Goal: Find contact information: Find contact information

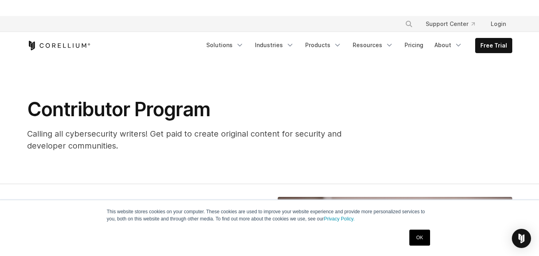
scroll to position [224, 0]
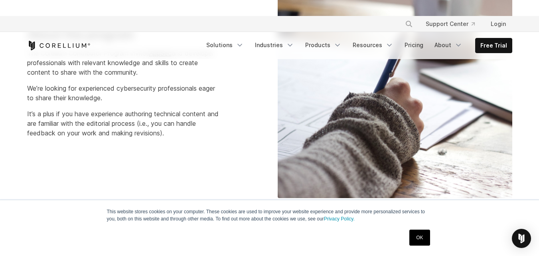
click at [427, 237] on link "OK" at bounding box center [420, 238] width 20 height 16
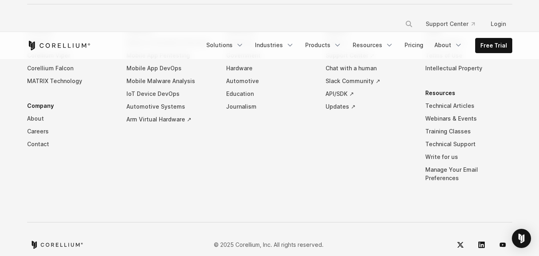
scroll to position [1656, 0]
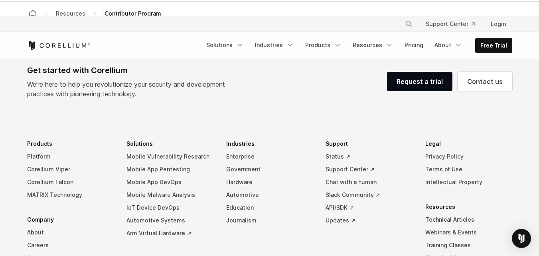
click at [442, 157] on link "Privacy Policy" at bounding box center [469, 156] width 87 height 13
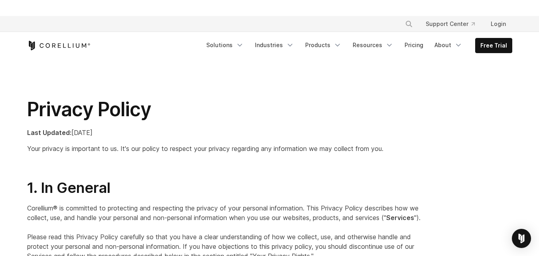
scroll to position [1700, 0]
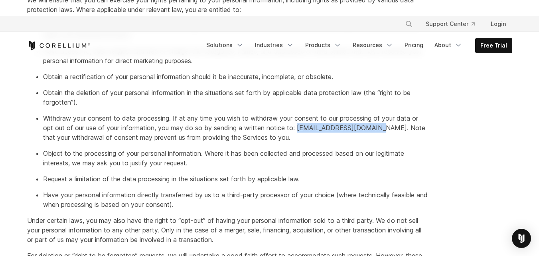
drag, startPoint x: 372, startPoint y: 128, endPoint x: 299, endPoint y: 132, distance: 73.2
click at [299, 132] on p "Withdraw your consent to data processing. If at any time you wish to withdraw y…" at bounding box center [236, 127] width 386 height 29
copy p "support@corellium.com."
